Goal: Ask a question

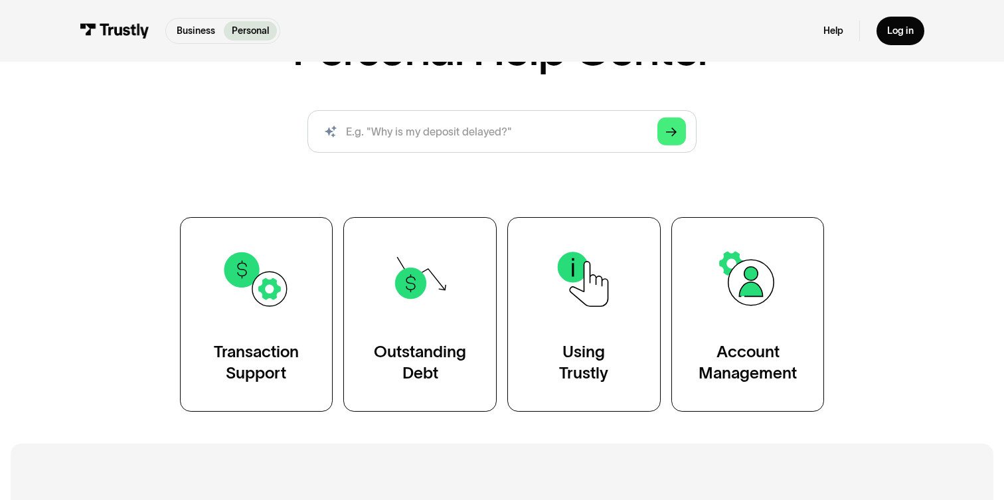
scroll to position [202, 0]
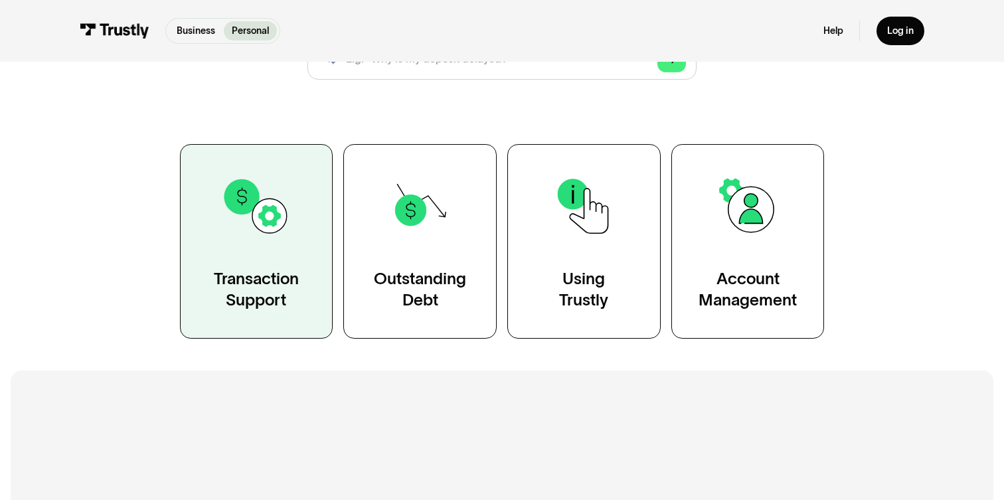
click at [289, 254] on link "Transaction Support" at bounding box center [256, 241] width 153 height 194
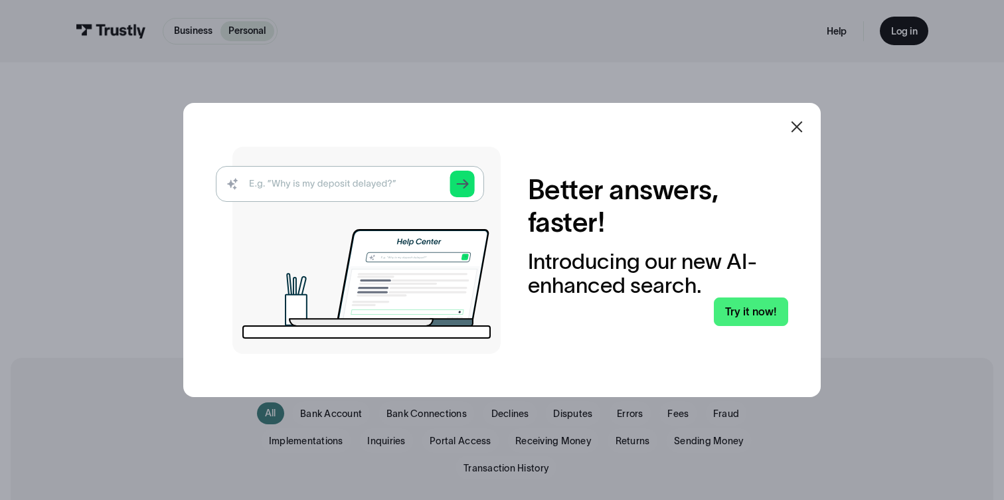
click at [796, 124] on icon at bounding box center [796, 127] width 16 height 16
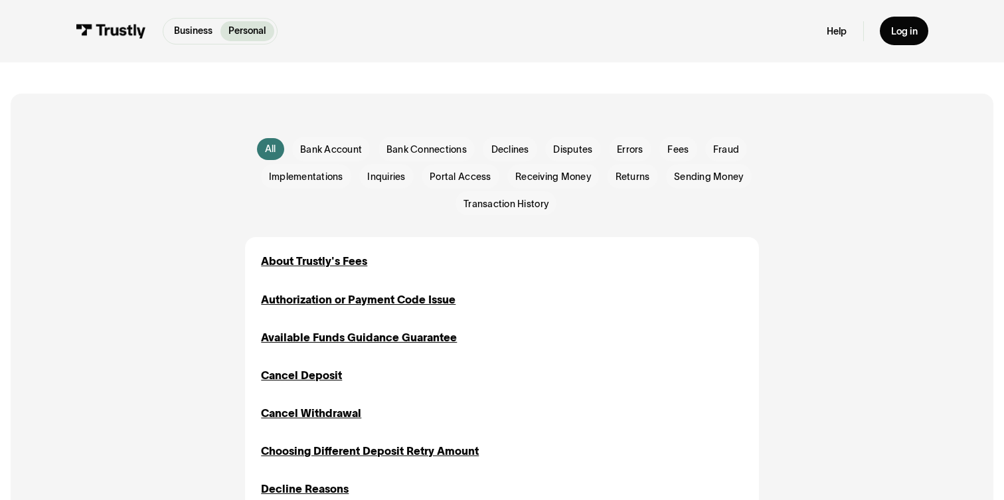
scroll to position [263, 0]
click at [581, 148] on span "Disputes" at bounding box center [572, 149] width 39 height 13
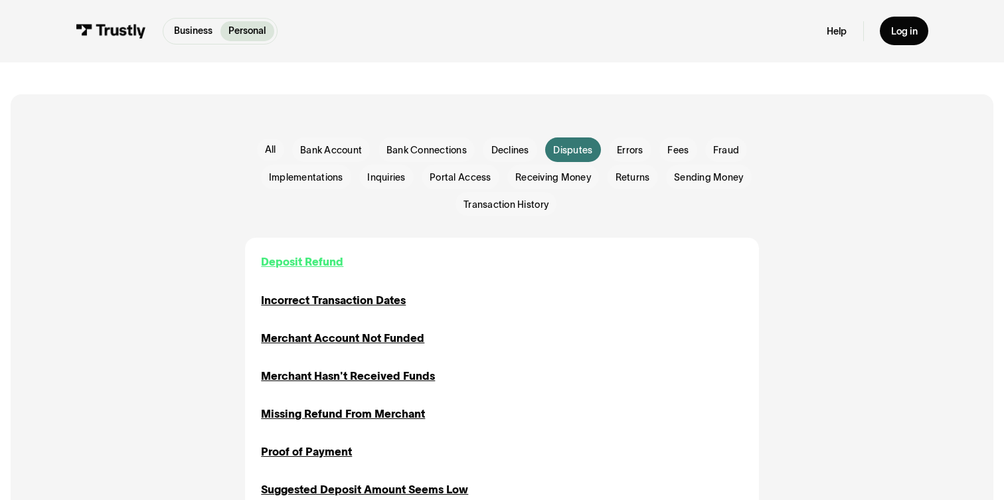
click at [303, 260] on div "Deposit Refund" at bounding box center [302, 262] width 82 height 16
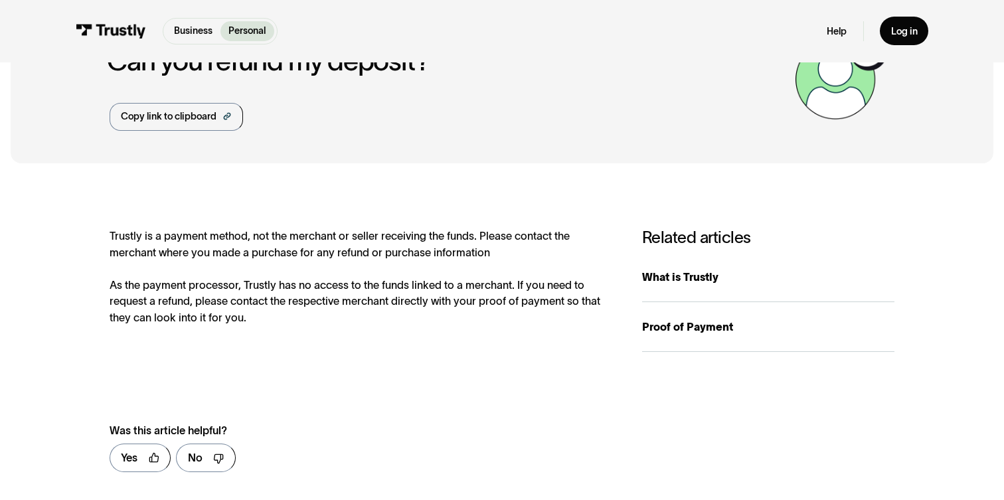
scroll to position [103, 0]
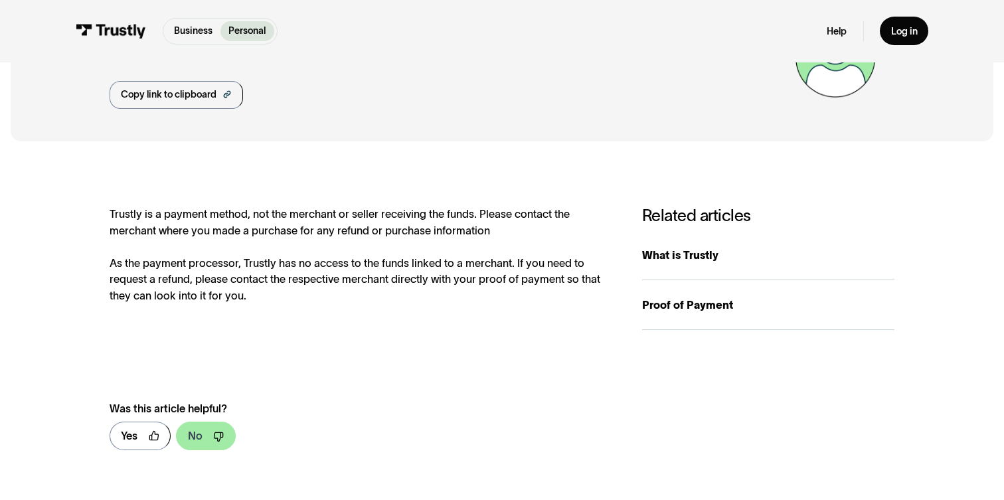
click at [199, 437] on div "No" at bounding box center [195, 435] width 15 height 16
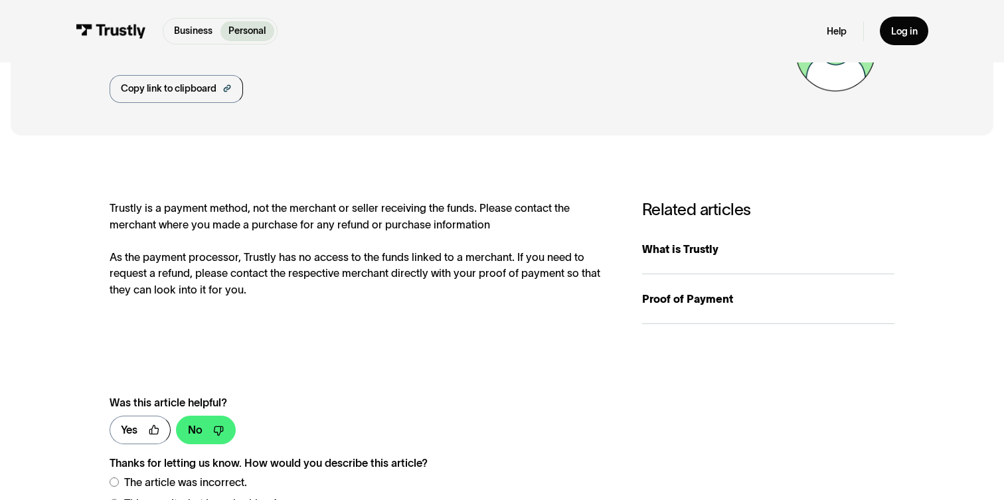
scroll to position [0, 0]
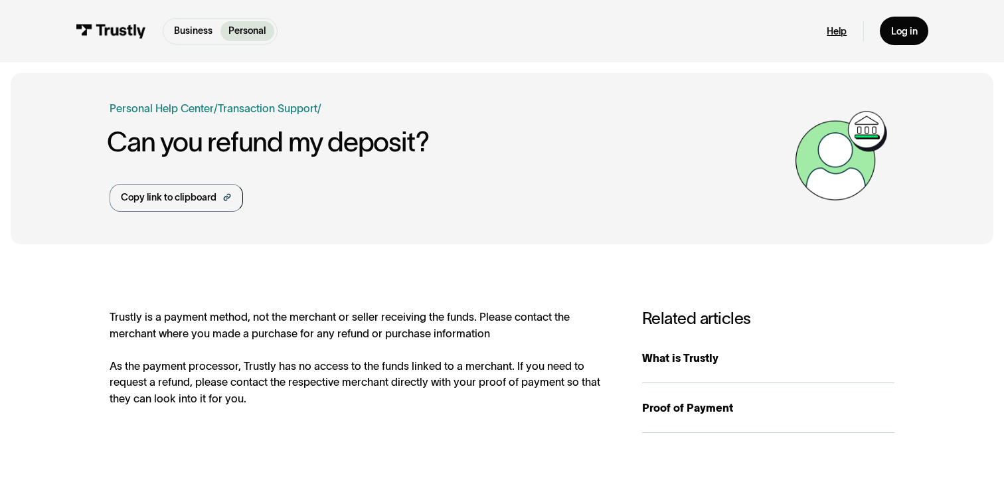
click at [838, 33] on link "Help" at bounding box center [836, 31] width 20 height 13
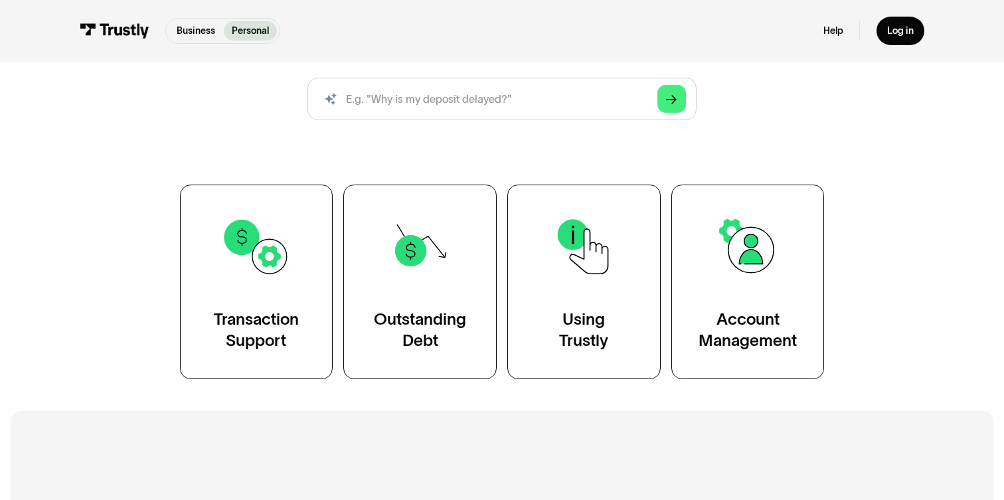
scroll to position [176, 0]
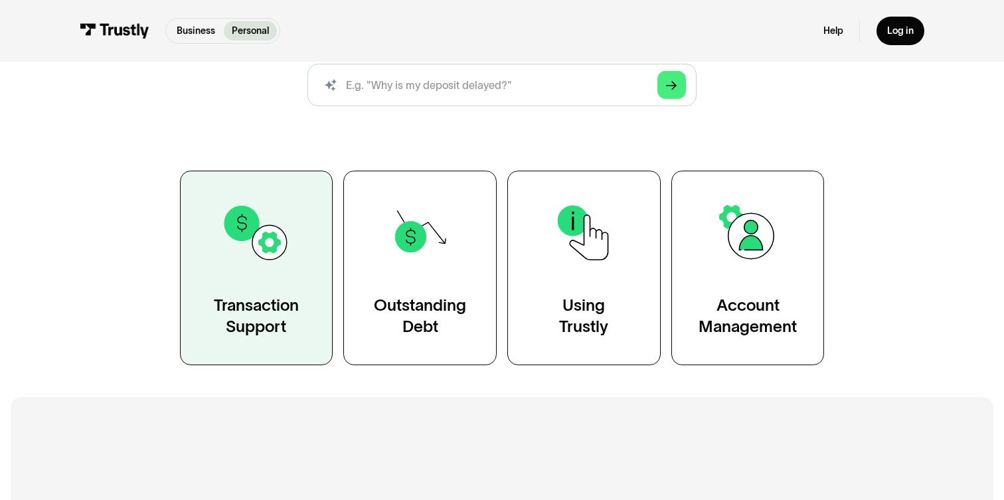
click at [264, 301] on div "Transaction Support" at bounding box center [256, 316] width 85 height 43
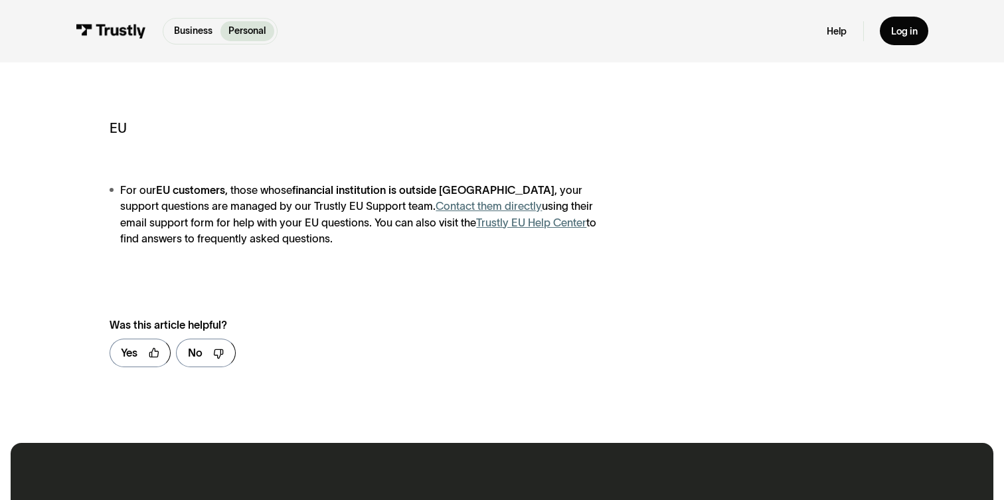
scroll to position [609, 0]
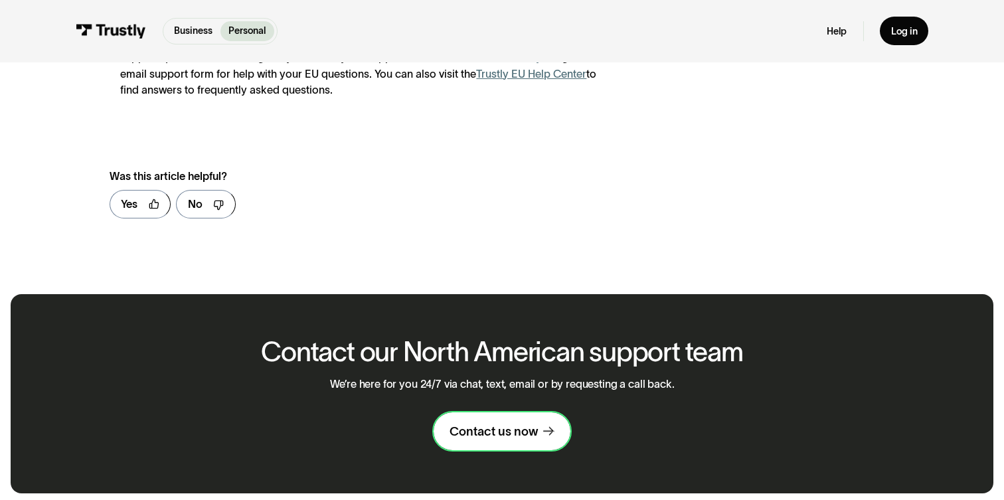
click at [528, 442] on link "Contact us now" at bounding box center [501, 430] width 137 height 37
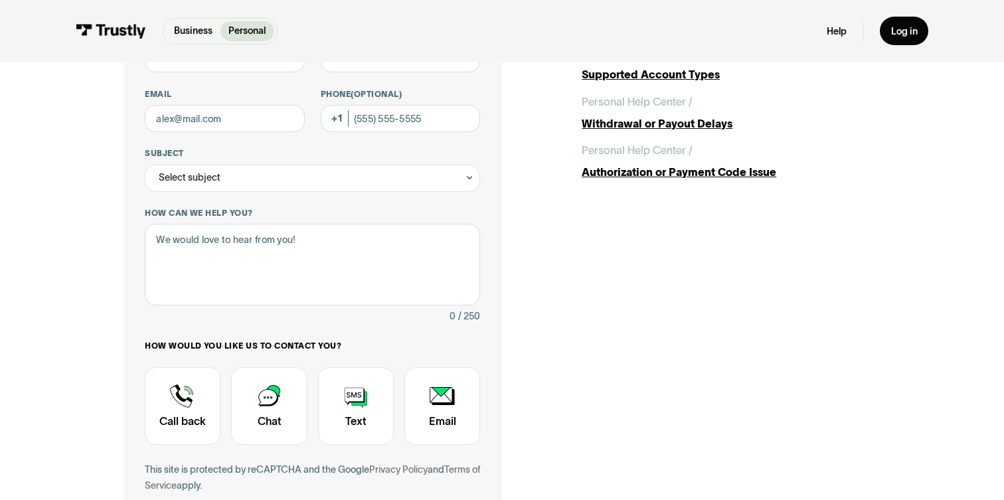
scroll to position [157, 0]
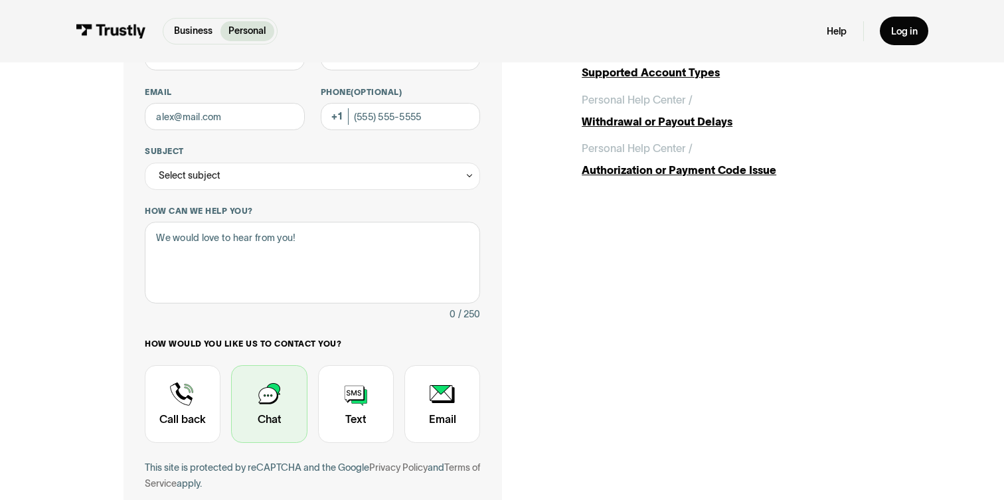
click at [260, 404] on div "Contact Trustly Support" at bounding box center [269, 404] width 76 height 78
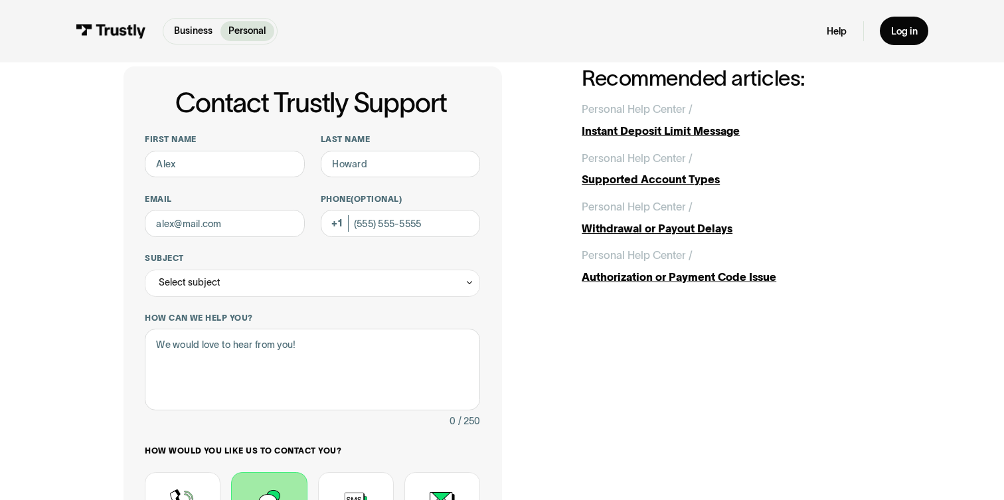
scroll to position [0, 0]
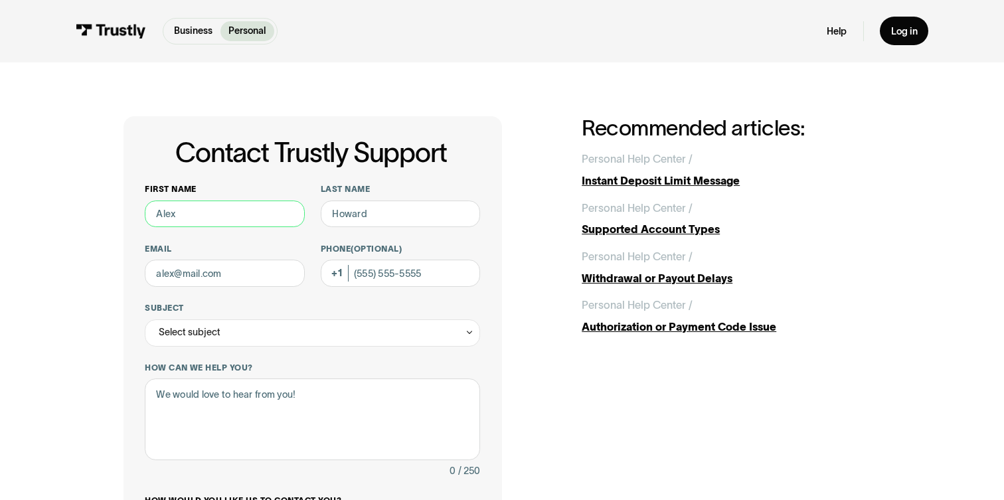
click at [207, 208] on input "First name" at bounding box center [224, 213] width 159 height 27
type input "Gaurav"
type input "[PERSON_NAME]"
type input "[EMAIL_ADDRESS][DOMAIN_NAME]"
click at [262, 342] on div "Select subject" at bounding box center [312, 332] width 335 height 27
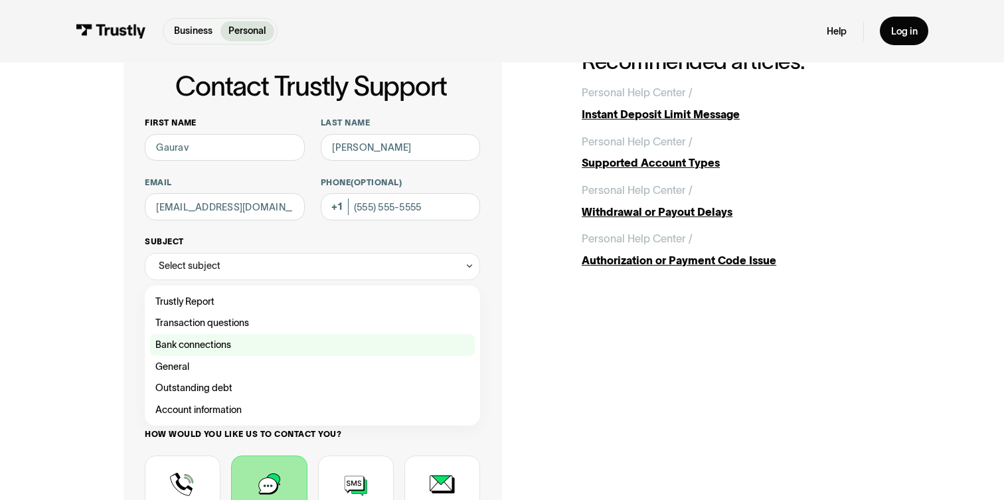
scroll to position [68, 0]
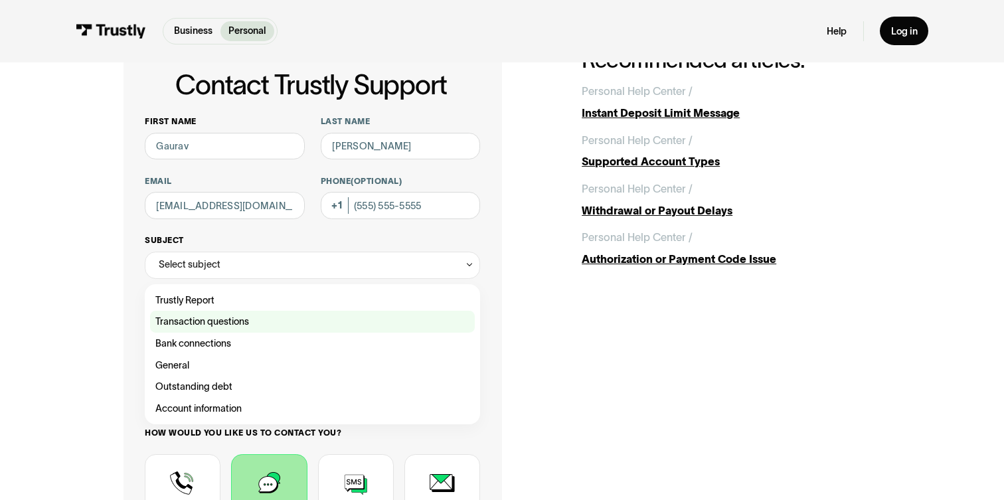
click at [254, 327] on div "Contact Trustly Support" at bounding box center [312, 322] width 325 height 22
type input "**********"
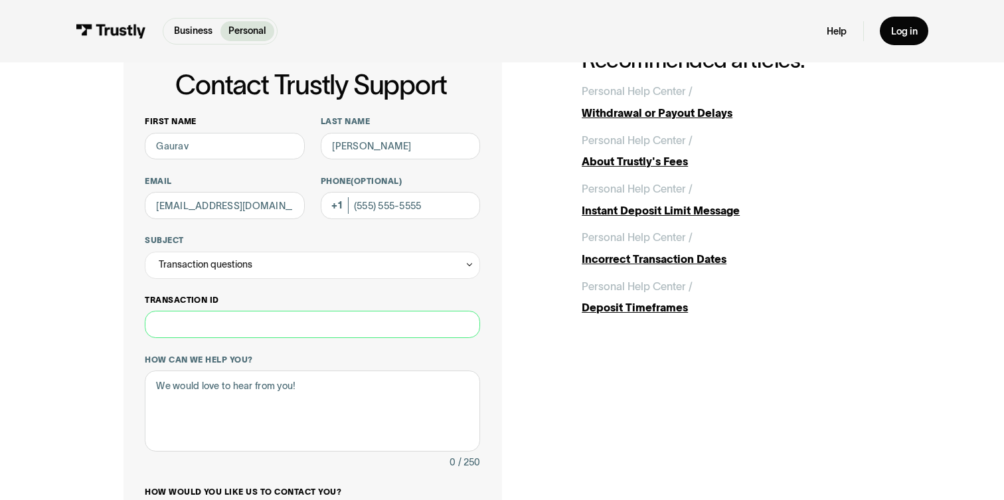
click at [252, 324] on input "Transaction ID" at bounding box center [312, 324] width 335 height 27
paste input "**********"
type input "**********"
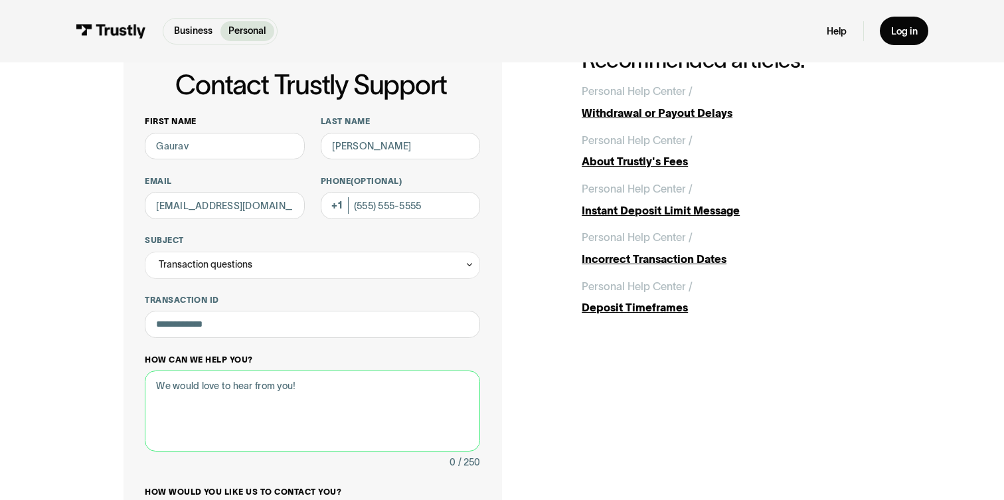
click at [235, 400] on textarea "How can we help you?" at bounding box center [312, 410] width 335 height 81
type textarea "O"
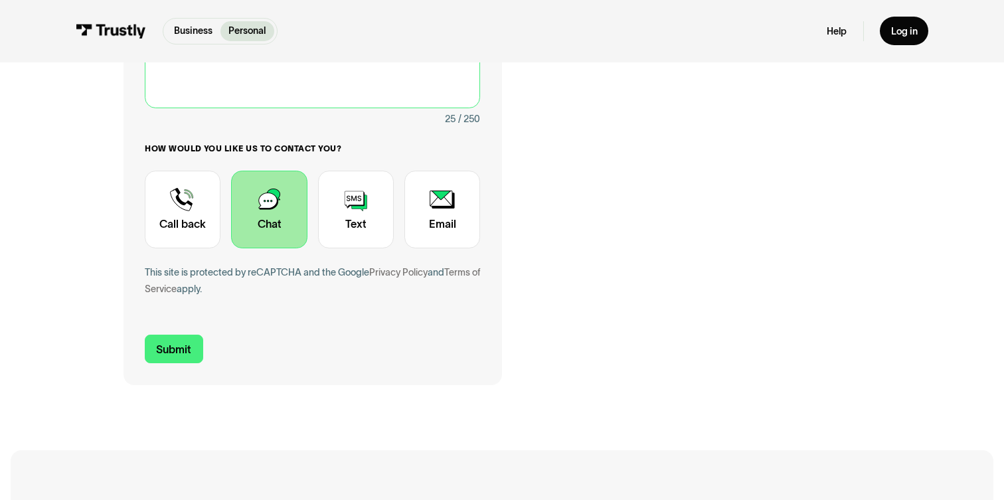
scroll to position [522, 0]
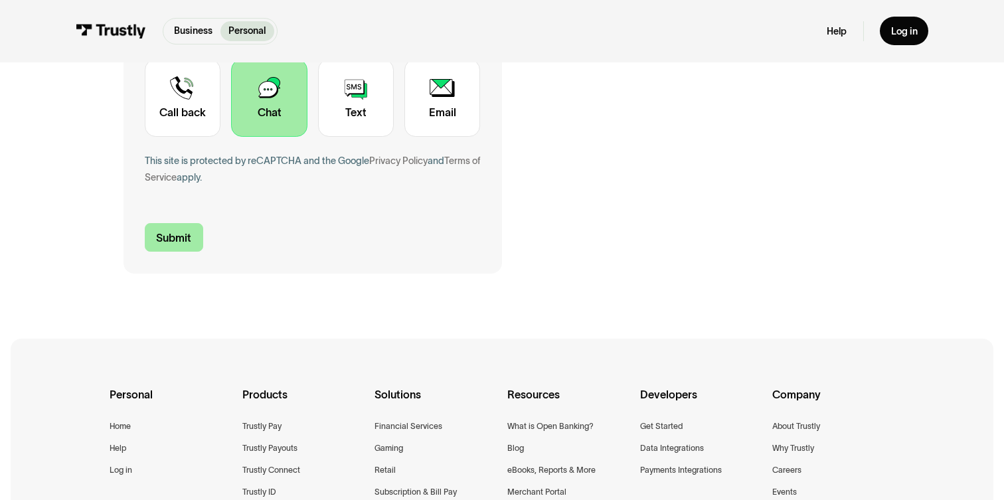
type textarea "Please revert the payment"
click at [192, 233] on input "Submit" at bounding box center [174, 237] width 58 height 29
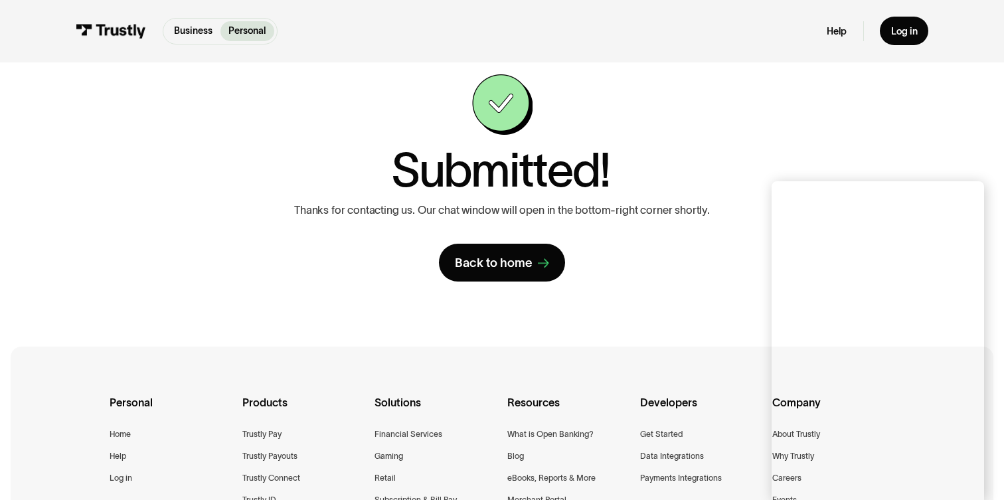
scroll to position [44, 0]
